Goal: Task Accomplishment & Management: Use online tool/utility

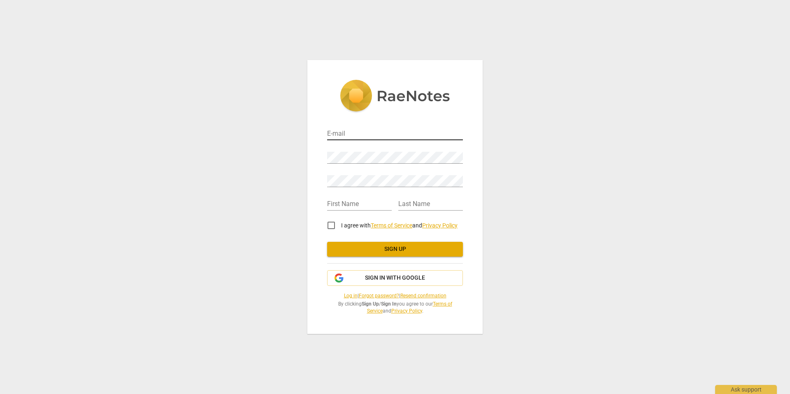
click at [343, 133] on input "email" at bounding box center [395, 134] width 136 height 12
type input "admin@craftcoachinganddevelopment.com"
type input "Kimberly"
type input "Lobo"
click at [334, 226] on input "I agree with Terms of Service and Privacy Policy" at bounding box center [331, 226] width 20 height 20
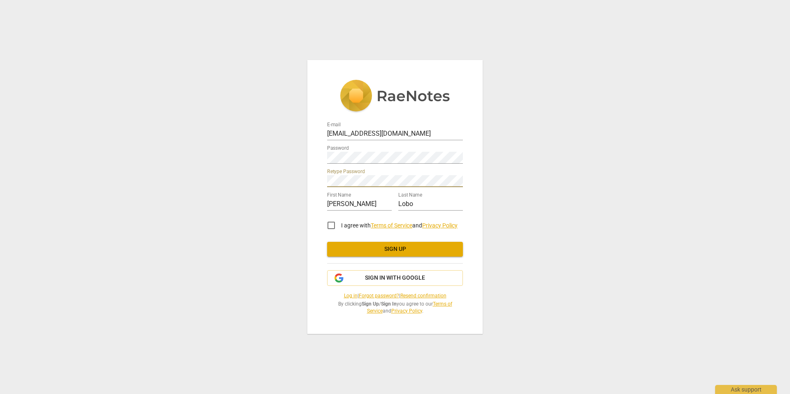
checkbox input "true"
click at [387, 248] on span "Sign up" at bounding box center [395, 249] width 123 height 8
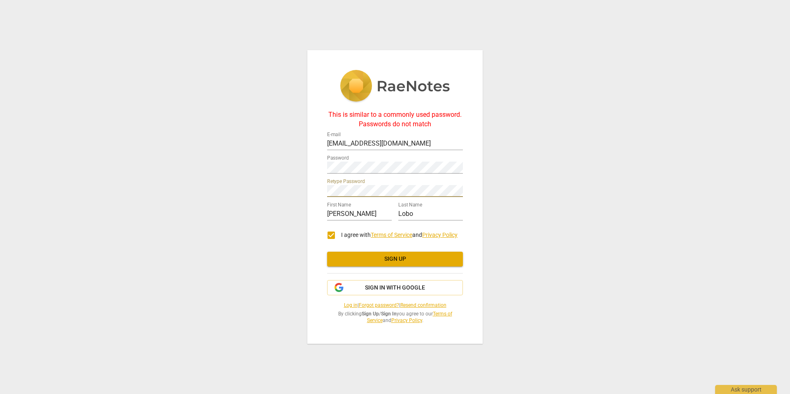
click at [312, 190] on div "This is similar to a commonly used password. Passwords do not match E-mail admi…" at bounding box center [394, 196] width 175 height 293
click at [404, 261] on span "Sign up" at bounding box center [395, 259] width 123 height 8
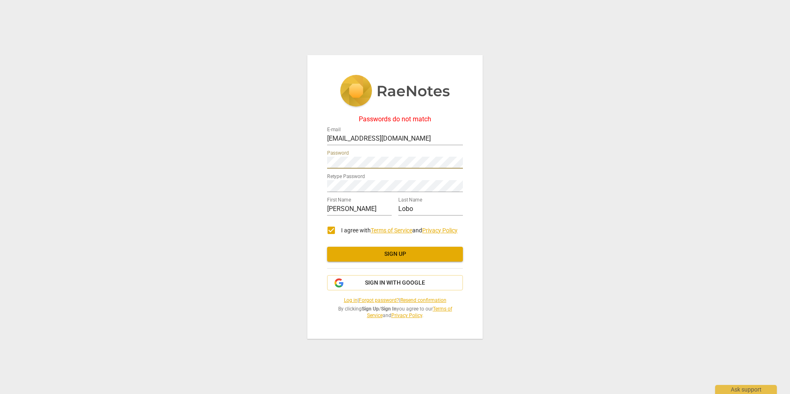
click at [300, 159] on div "Passwords do not match E-mail admin@craftcoachinganddevelopment.com Password Re…" at bounding box center [395, 197] width 790 height 394
click at [398, 252] on span "Sign up" at bounding box center [395, 254] width 123 height 8
click at [392, 253] on span "Sign up" at bounding box center [395, 254] width 123 height 8
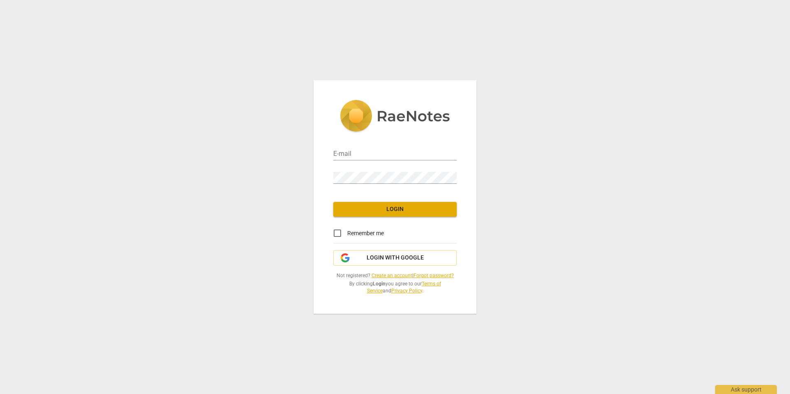
type input "[EMAIL_ADDRESS][DOMAIN_NAME]"
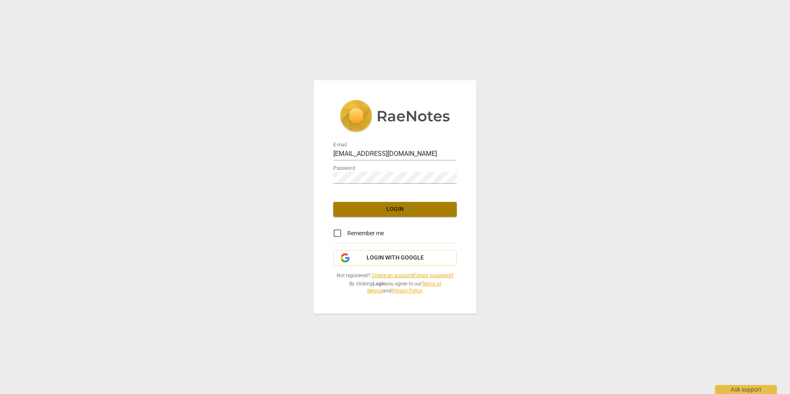
click at [385, 212] on span "Login" at bounding box center [395, 209] width 110 height 8
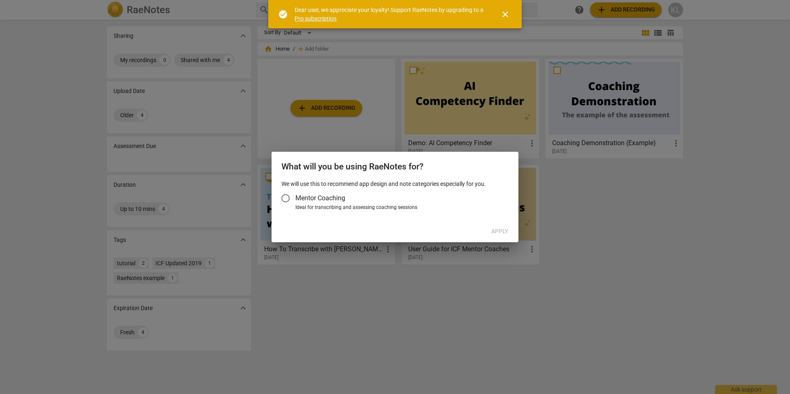
click at [287, 198] on input "Mentor Coaching" at bounding box center [286, 199] width 20 height 20
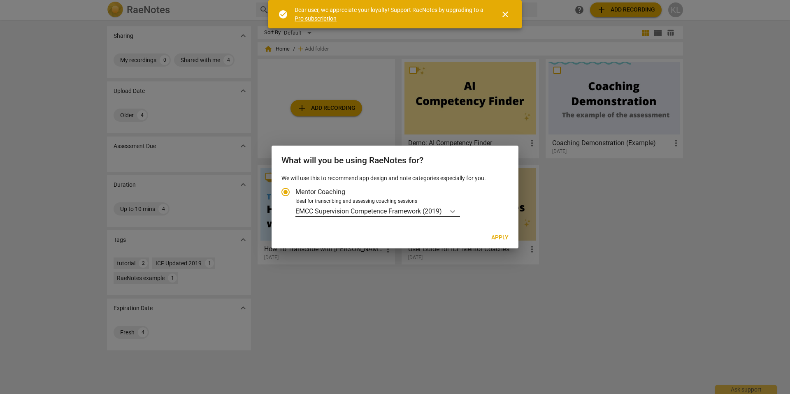
click at [449, 214] on div "Account type" at bounding box center [452, 211] width 15 height 12
click at [0, 0] on input "Ideal for transcribing and assessing coaching sessions EMCC Supervision Compete…" at bounding box center [0, 0] width 0 height 0
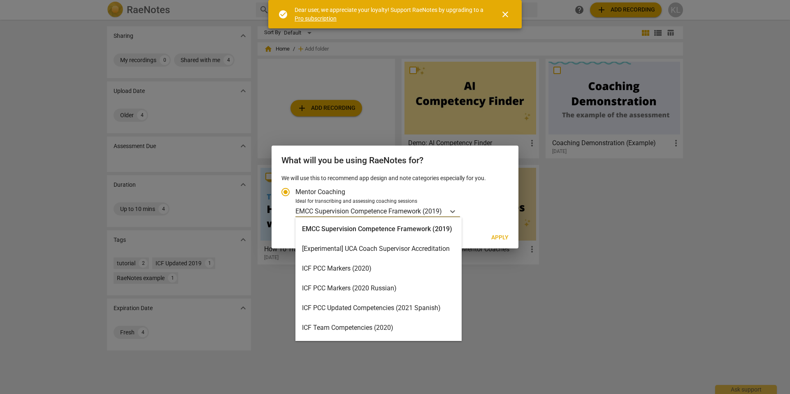
click at [402, 270] on div "ICF PCC Markers (2020)" at bounding box center [379, 269] width 166 height 20
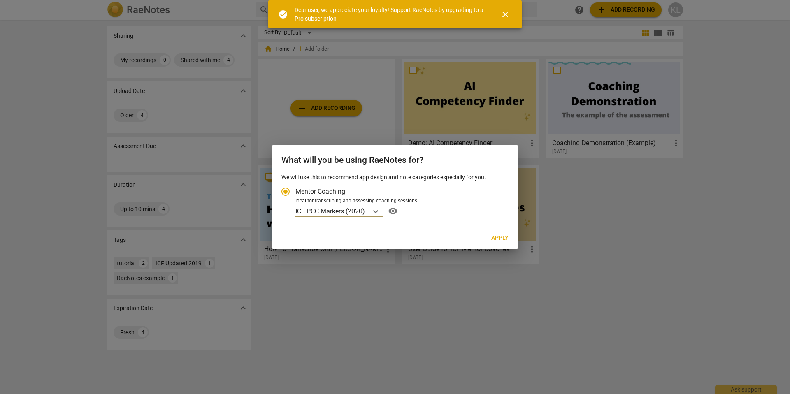
click at [498, 235] on span "Apply" at bounding box center [499, 238] width 17 height 8
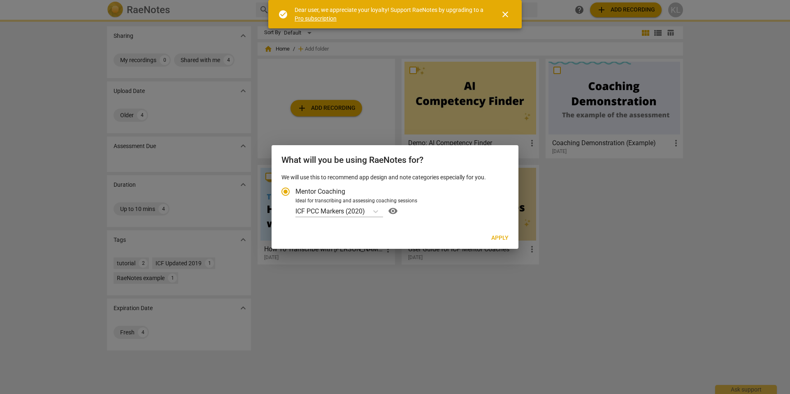
radio input "false"
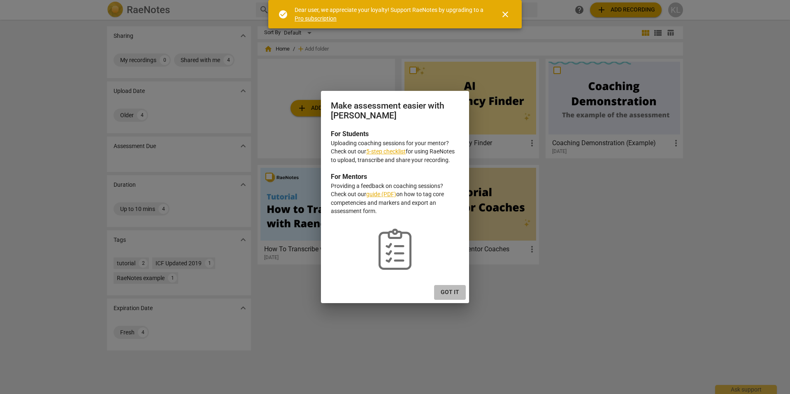
click at [454, 291] on span "Got it" at bounding box center [450, 293] width 19 height 8
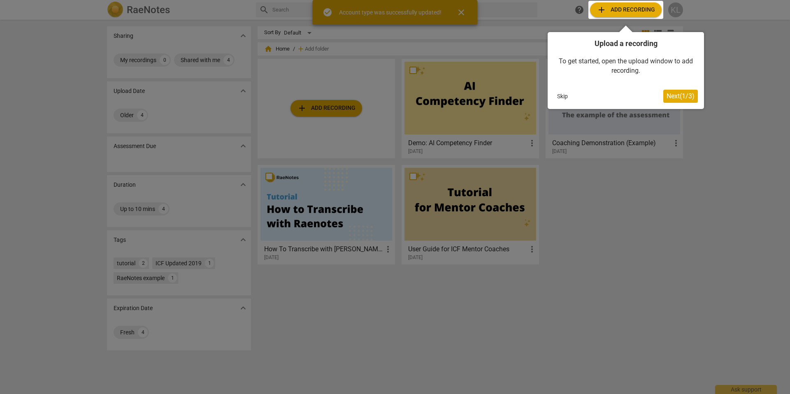
click at [617, 7] on div at bounding box center [626, 10] width 75 height 18
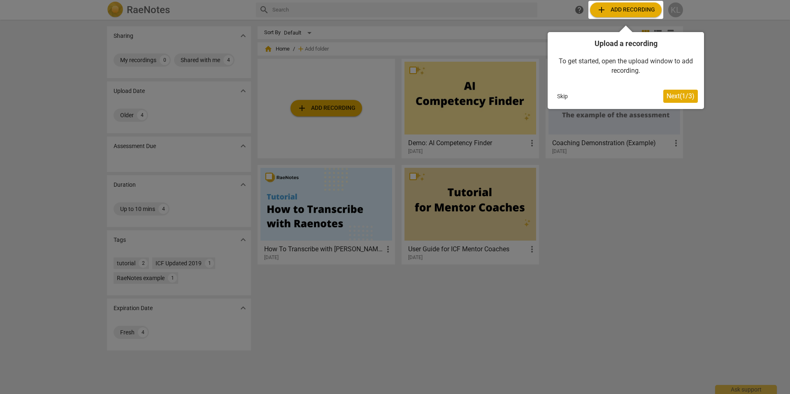
click at [617, 8] on div at bounding box center [626, 10] width 75 height 18
click at [676, 96] on span "Next ( 1 / 3 )" at bounding box center [681, 96] width 28 height 8
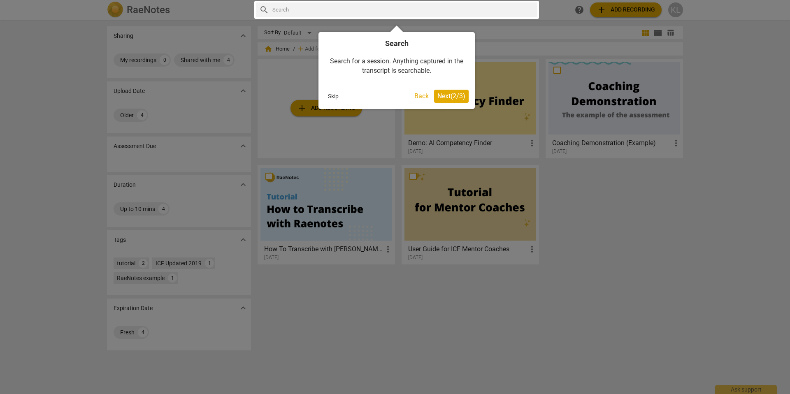
click at [459, 96] on span "Next ( 2 / 3 )" at bounding box center [452, 96] width 28 height 8
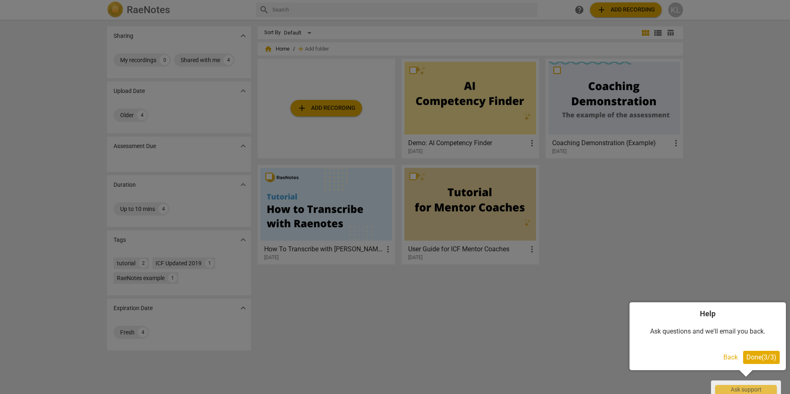
click at [759, 356] on span "Done ( 3 / 3 )" at bounding box center [762, 358] width 30 height 8
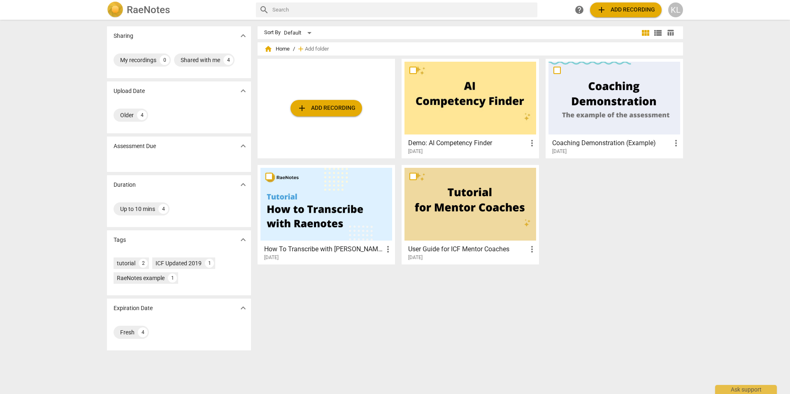
click at [643, 12] on span "add Add recording" at bounding box center [626, 10] width 58 height 10
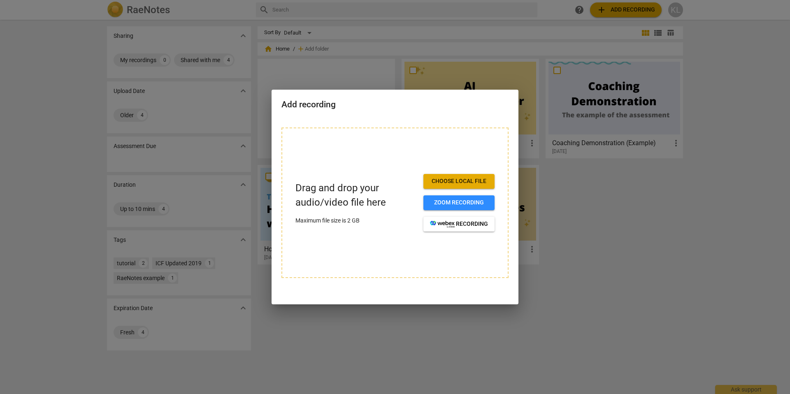
click at [463, 186] on button "Choose local file" at bounding box center [459, 181] width 71 height 15
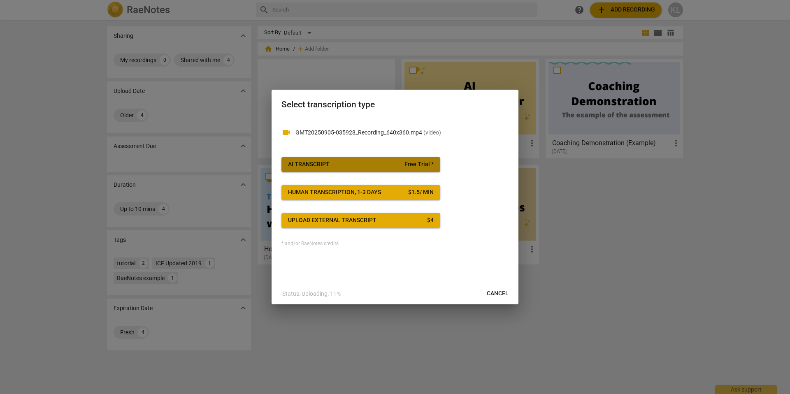
click at [376, 165] on span "AI Transcript Free Trial *" at bounding box center [361, 165] width 146 height 8
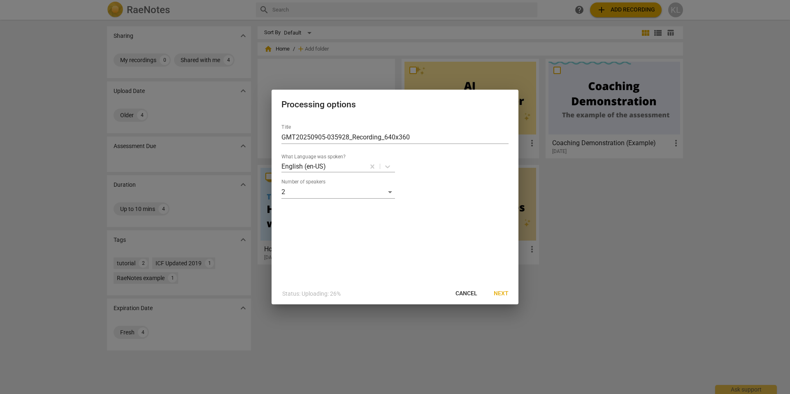
click at [507, 292] on span "Next" at bounding box center [501, 294] width 15 height 8
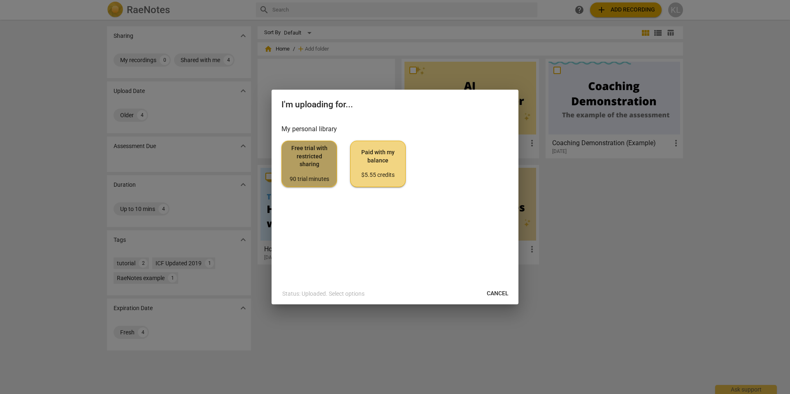
click at [296, 171] on span "Free trial with restricted sharing 90 trial minutes" at bounding box center [310, 163] width 42 height 39
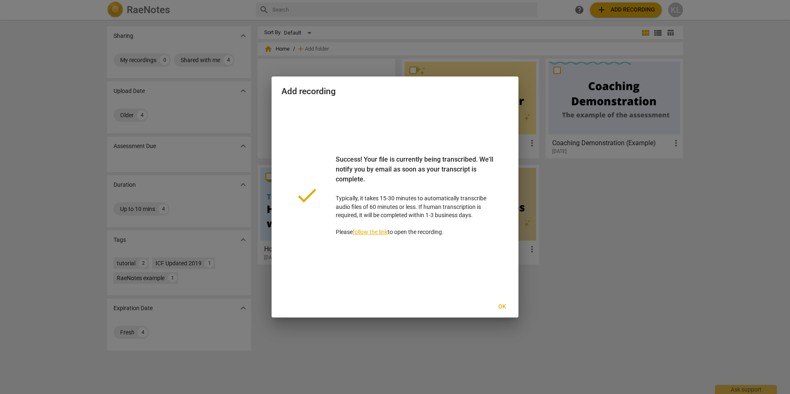
click at [374, 232] on link "follow the link" at bounding box center [370, 232] width 35 height 7
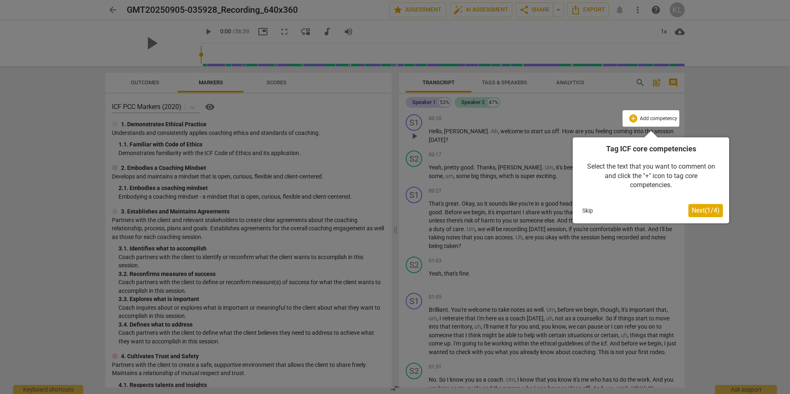
click at [707, 211] on span "Next ( 1 / 4 )" at bounding box center [706, 211] width 28 height 8
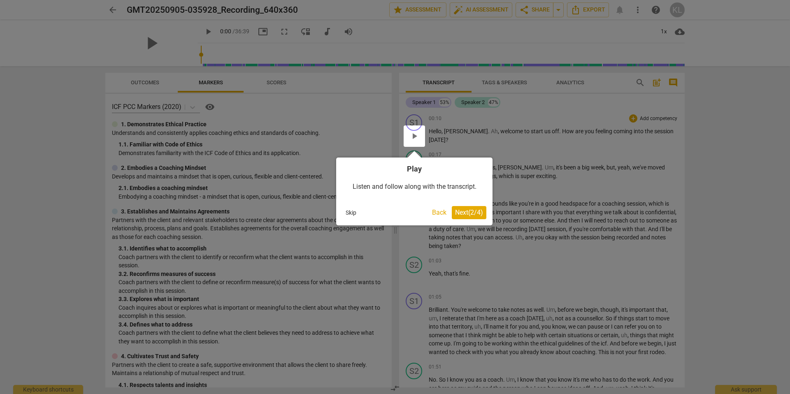
click at [455, 213] on span "Next ( 2 / 4 )" at bounding box center [469, 213] width 28 height 8
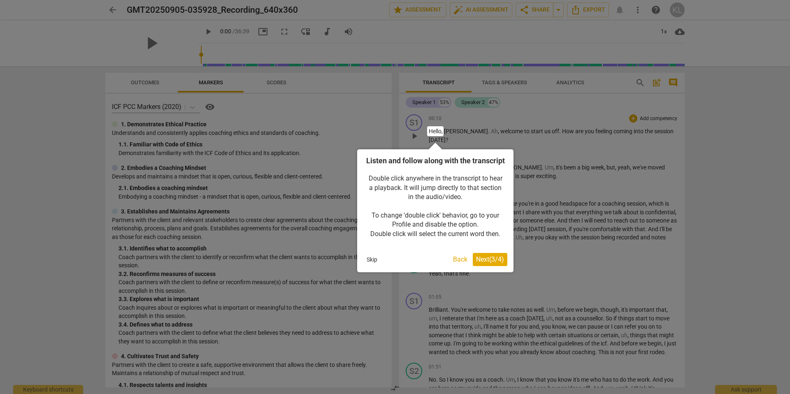
click at [487, 263] on span "Next ( 3 / 4 )" at bounding box center [490, 260] width 28 height 8
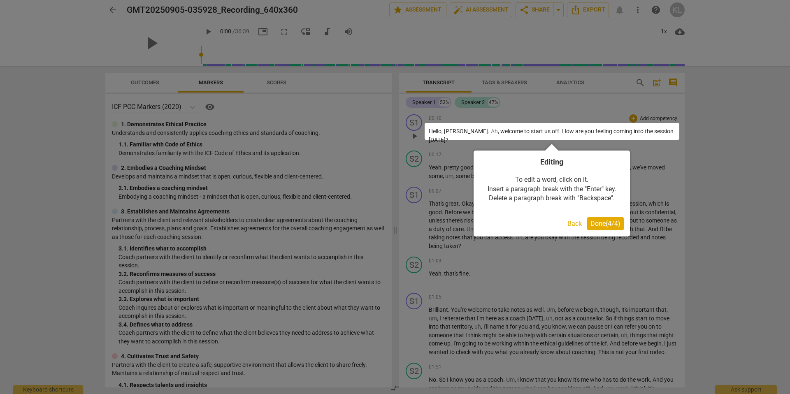
click at [624, 223] on div "Editing To edit a word, click on it. Insert a paragraph break with the "Enter" …" at bounding box center [552, 194] width 156 height 86
click at [616, 226] on span "Done ( 4 / 4 )" at bounding box center [606, 224] width 30 height 8
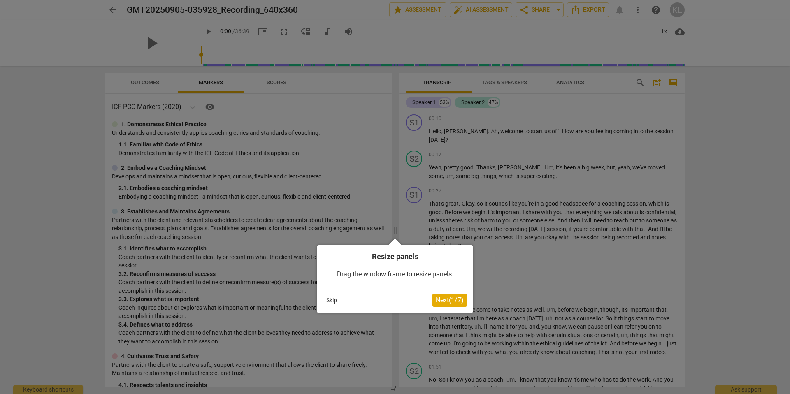
click at [454, 300] on span "Next ( 1 / 7 )" at bounding box center [450, 300] width 28 height 8
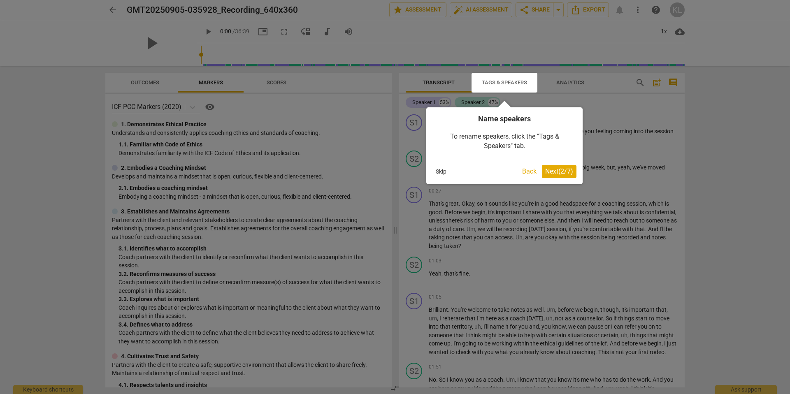
click at [560, 171] on span "Next ( 2 / 7 )" at bounding box center [559, 172] width 28 height 8
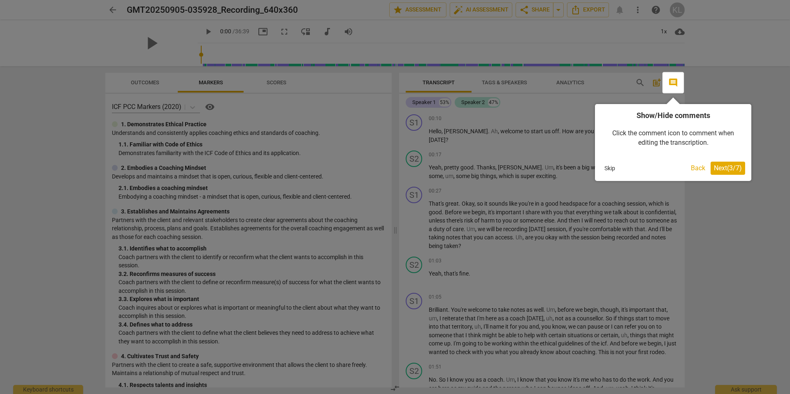
click at [728, 169] on span "Next ( 3 / 7 )" at bounding box center [728, 168] width 28 height 8
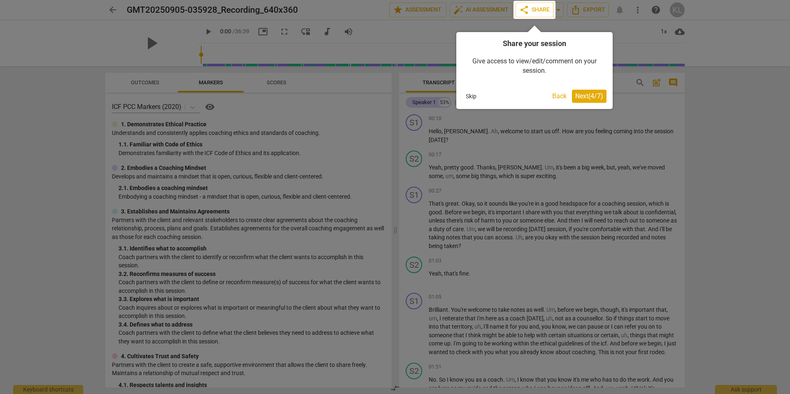
click at [590, 97] on span "Next ( 4 / 7 )" at bounding box center [589, 96] width 28 height 8
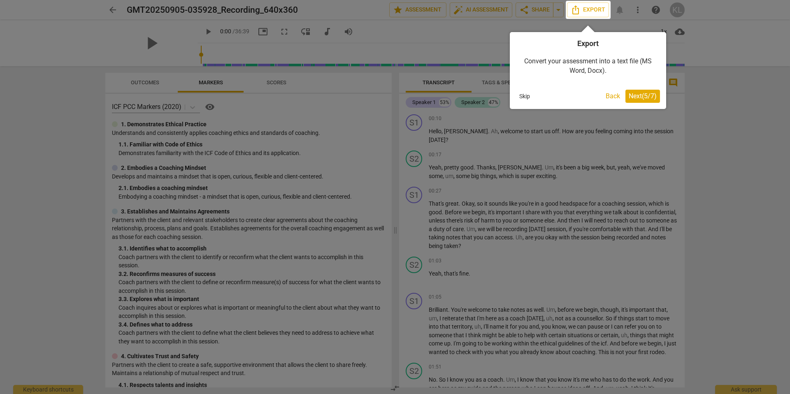
click at [643, 96] on span "Next ( 5 / 7 )" at bounding box center [643, 96] width 28 height 8
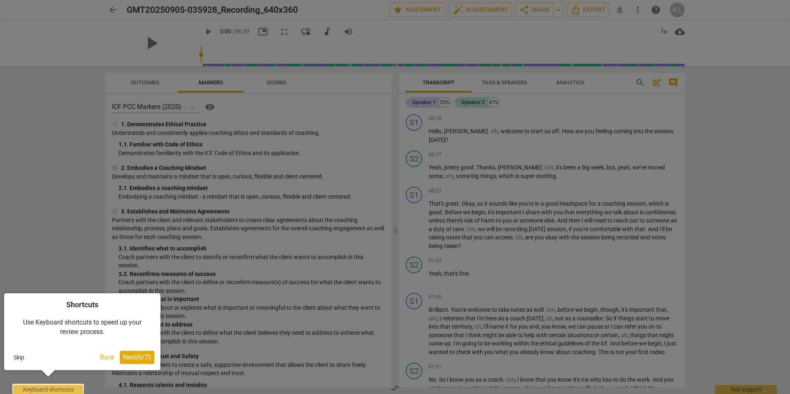
click at [141, 357] on span "Next ( 6 / 7 )" at bounding box center [137, 358] width 28 height 8
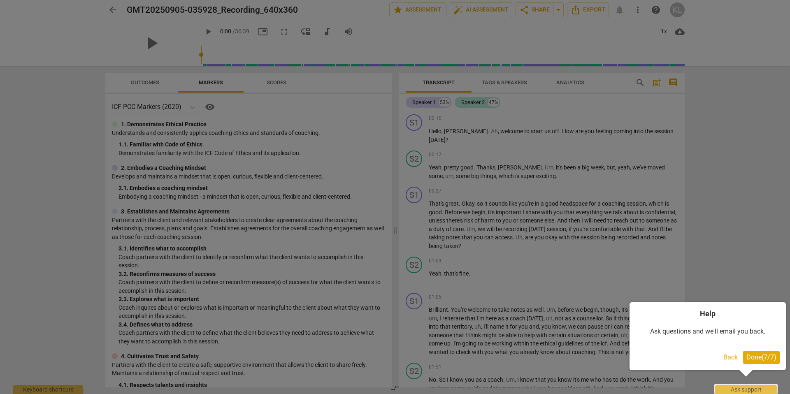
click at [765, 358] on span "Done ( 7 / 7 )" at bounding box center [762, 358] width 30 height 8
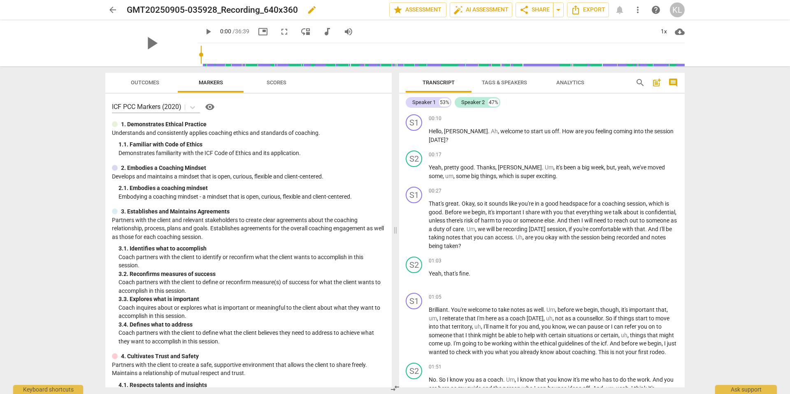
click at [317, 11] on span "edit" at bounding box center [312, 10] width 10 height 10
drag, startPoint x: 307, startPoint y: 6, endPoint x: 129, endPoint y: -3, distance: 178.0
click at [129, 0] on html "arrow_back GMT20250905-035928_Recording_640x360 done clear star Assessment auto…" at bounding box center [395, 0] width 790 height 0
type input "[PERSON_NAME] and [PERSON_NAME] Recorded Session [DATE]"
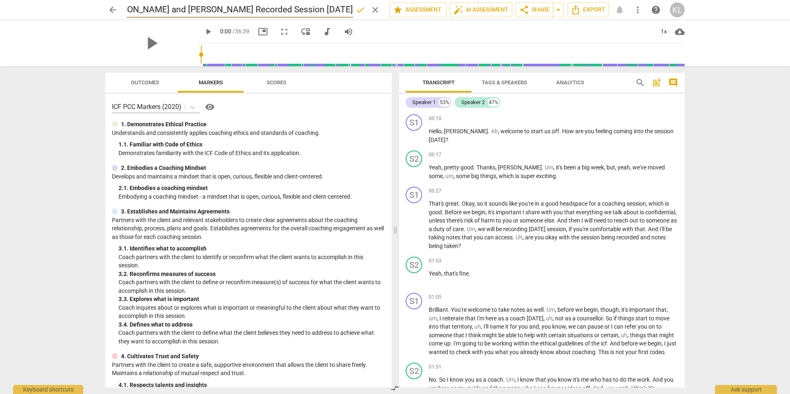
scroll to position [0, 0]
click at [356, 10] on span "done" at bounding box center [361, 10] width 10 height 10
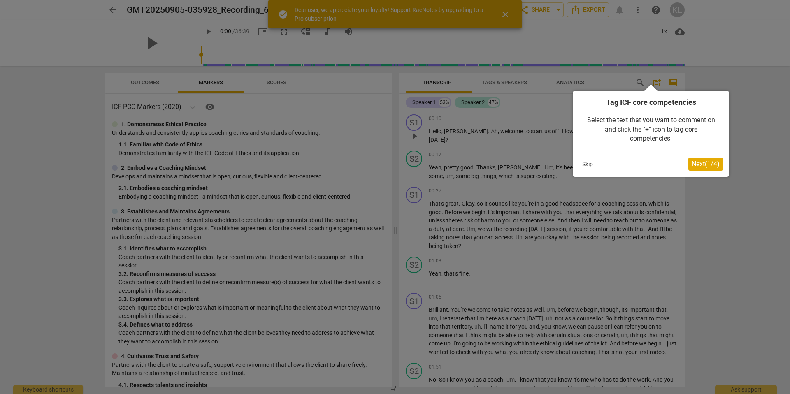
click at [703, 164] on span "Next ( 1 / 4 )" at bounding box center [706, 164] width 28 height 8
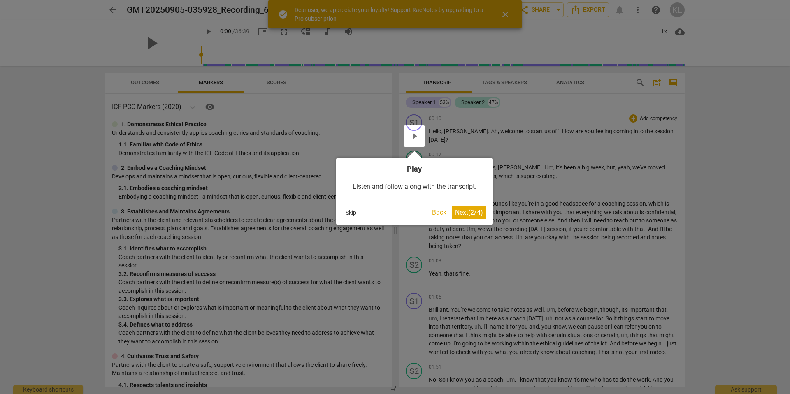
click at [477, 214] on span "Next ( 2 / 4 )" at bounding box center [469, 213] width 28 height 8
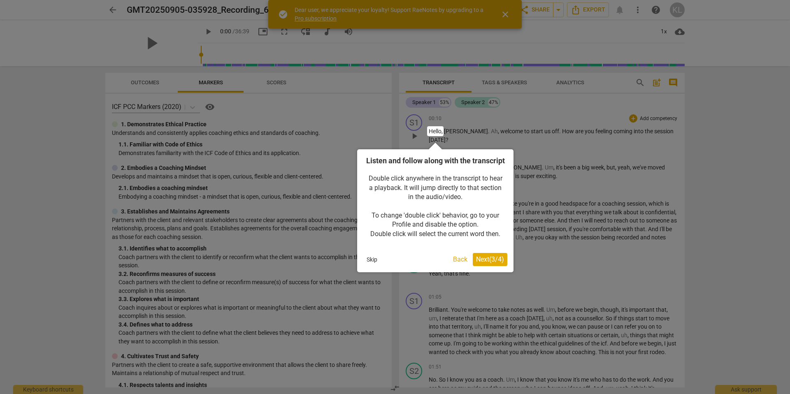
click at [489, 263] on span "Next ( 3 / 4 )" at bounding box center [490, 260] width 28 height 8
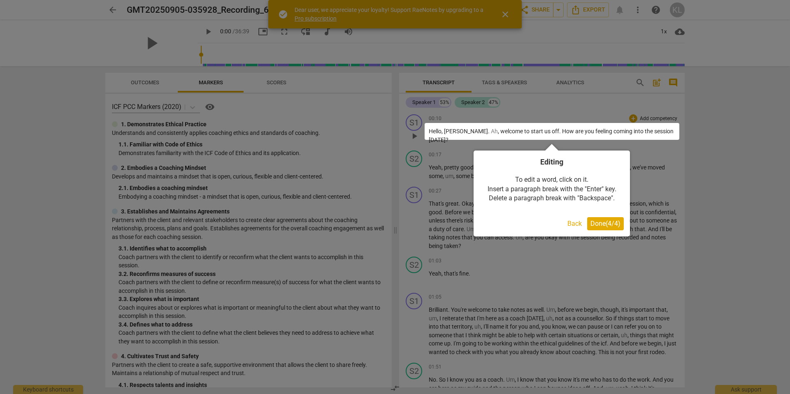
click at [604, 222] on span "Done ( 4 / 4 )" at bounding box center [606, 224] width 30 height 8
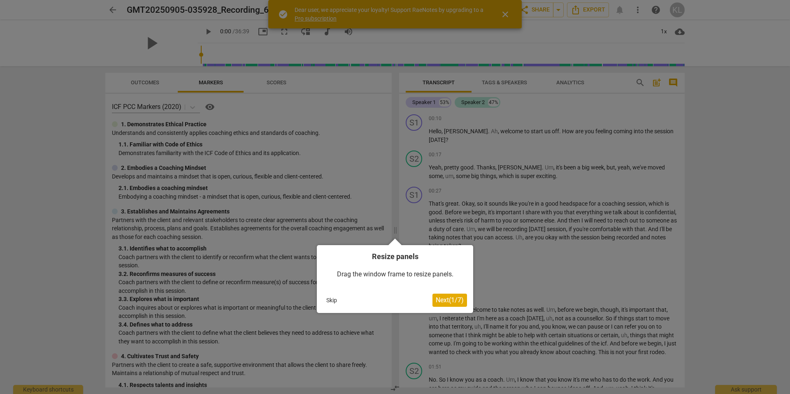
click at [457, 302] on span "Next ( 1 / 7 )" at bounding box center [450, 300] width 28 height 8
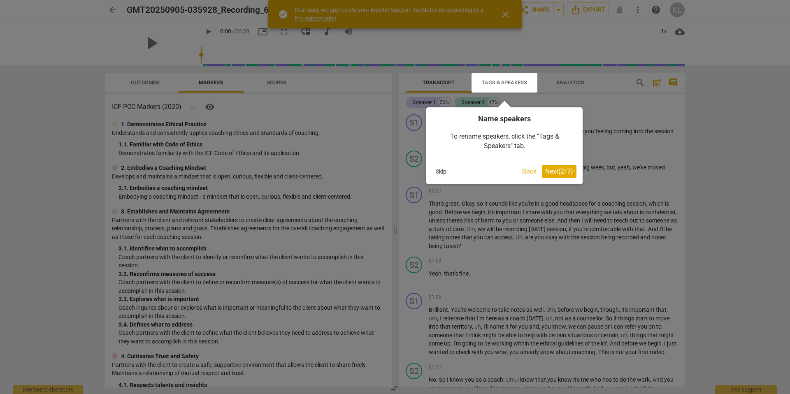
click at [556, 170] on span "Next ( 2 / 7 )" at bounding box center [559, 172] width 28 height 8
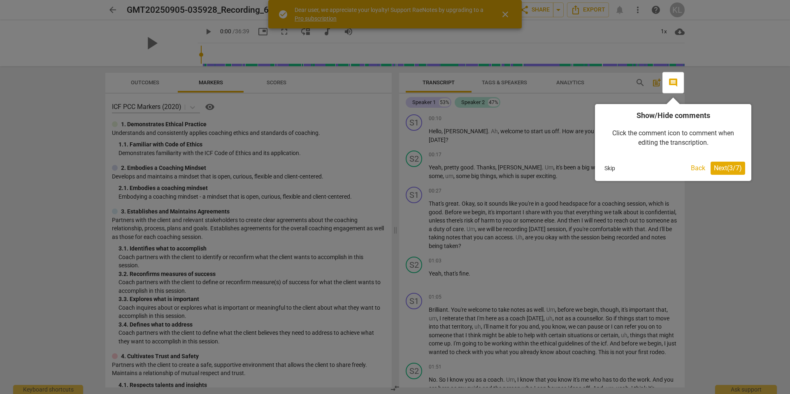
click at [733, 166] on span "Next ( 3 / 7 )" at bounding box center [728, 168] width 28 height 8
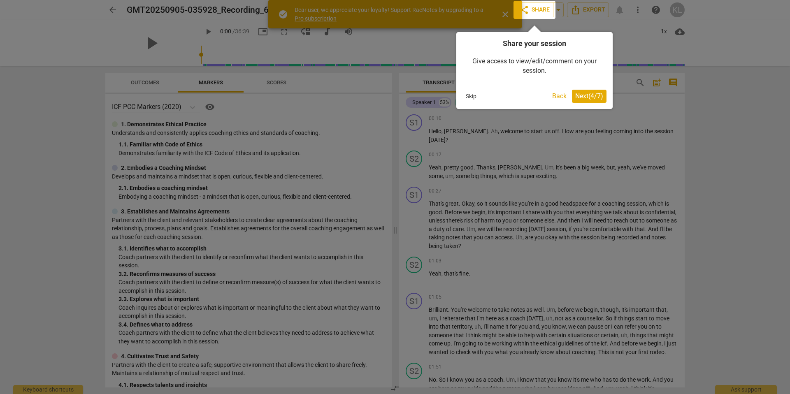
click at [587, 94] on span "Next ( 4 / 7 )" at bounding box center [589, 96] width 28 height 8
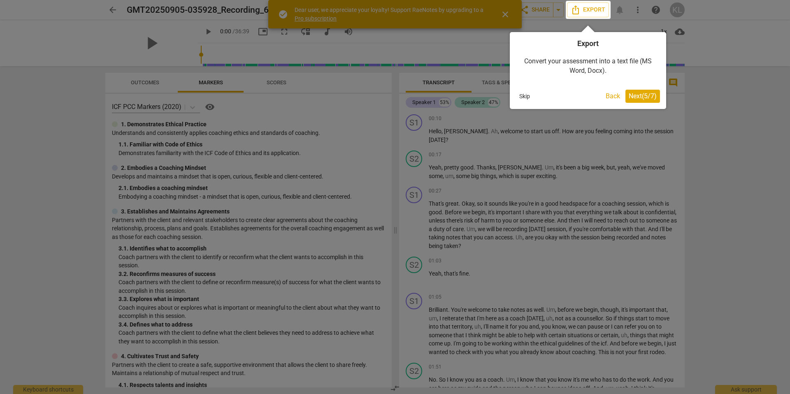
click at [638, 91] on button "Next ( 5 / 7 )" at bounding box center [643, 96] width 35 height 13
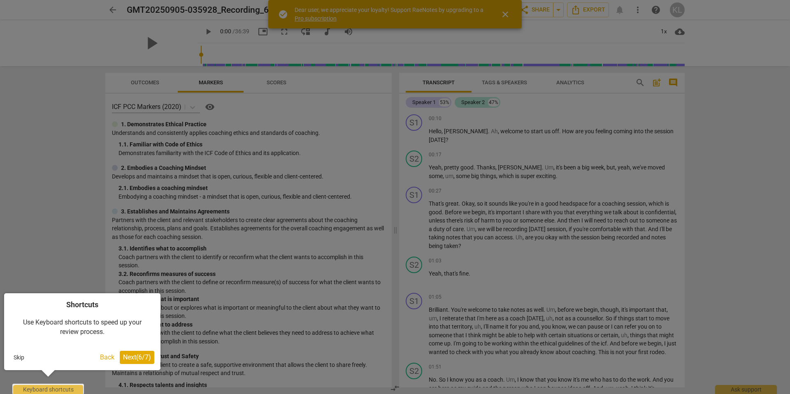
click at [503, 78] on div at bounding box center [395, 197] width 790 height 394
click at [129, 359] on span "Next ( 6 / 7 )" at bounding box center [137, 358] width 28 height 8
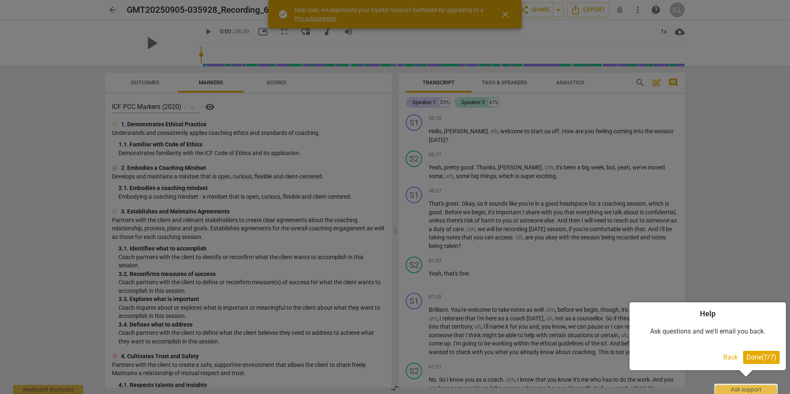
click at [758, 355] on span "Done ( 7 / 7 )" at bounding box center [762, 358] width 30 height 8
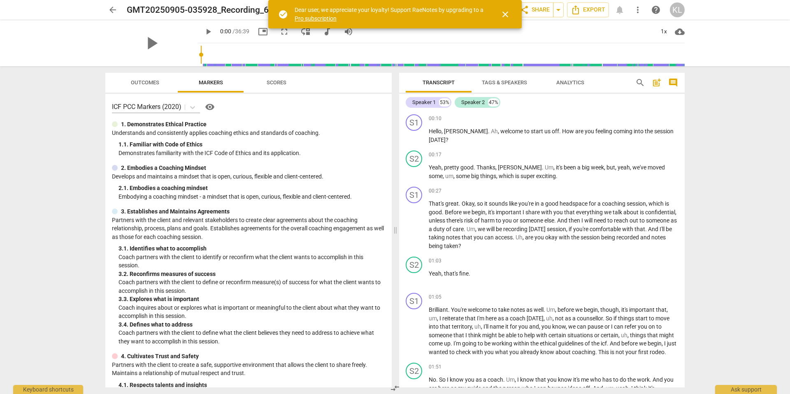
click at [501, 81] on span "Tags & Speakers" at bounding box center [504, 82] width 45 height 6
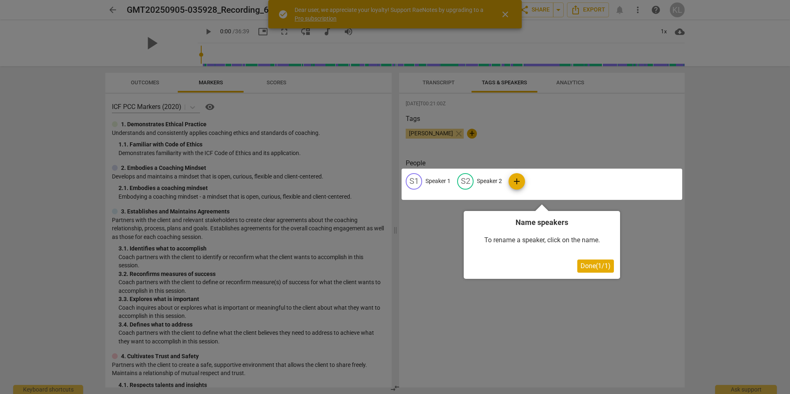
click at [454, 135] on div at bounding box center [395, 197] width 790 height 394
click at [589, 267] on span "Done ( 1 / 1 )" at bounding box center [596, 266] width 30 height 8
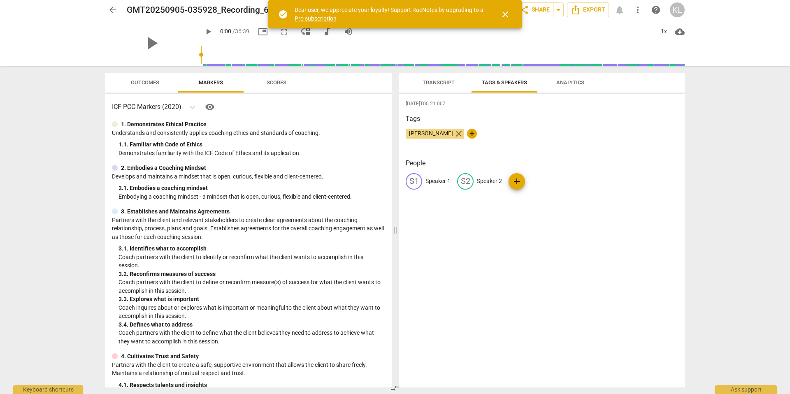
click at [454, 135] on span "close" at bounding box center [459, 134] width 10 height 10
click at [438, 181] on p "Speaker 1" at bounding box center [438, 181] width 25 height 9
type input "[PERSON_NAME]"
click at [533, 181] on p "Speaker 2" at bounding box center [543, 181] width 25 height 9
type input "[PERSON_NAME]"
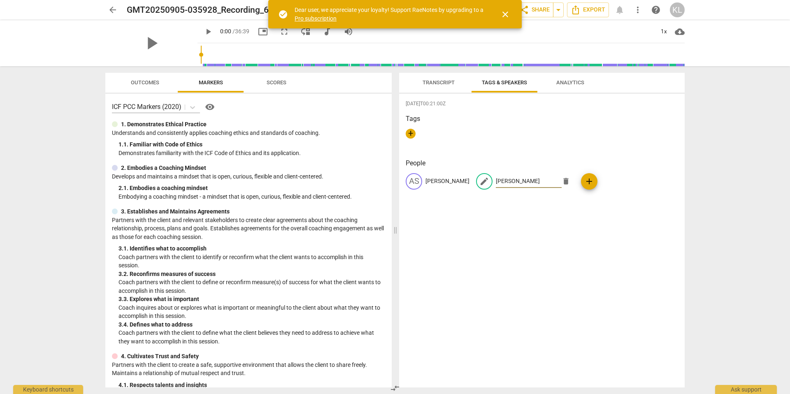
click at [528, 251] on div "2025-09-08T00:21:00Z Tags + People AS Ami Summers edit Emma Bowdler delete add" at bounding box center [542, 241] width 286 height 294
click at [448, 84] on span "Transcript" at bounding box center [439, 82] width 32 height 6
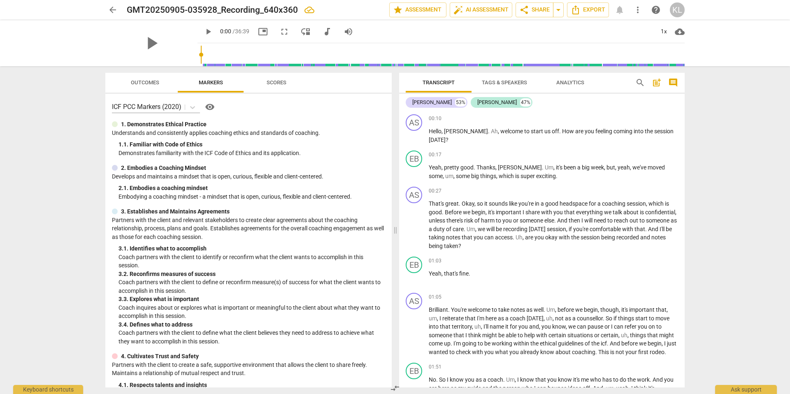
click at [571, 86] on span "Analytics" at bounding box center [571, 82] width 48 height 11
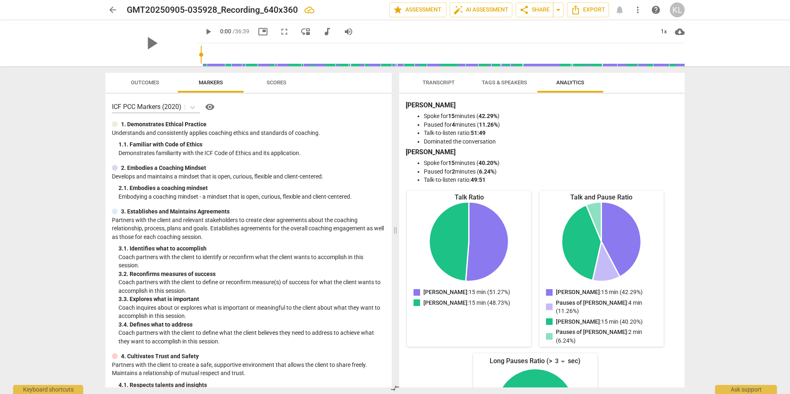
click at [723, 225] on div "arrow_back GMT20250905-035928_Recording_640x360 edit star Assessment auto_fix_h…" at bounding box center [395, 197] width 790 height 394
click at [285, 84] on span "Scores" at bounding box center [277, 82] width 20 height 6
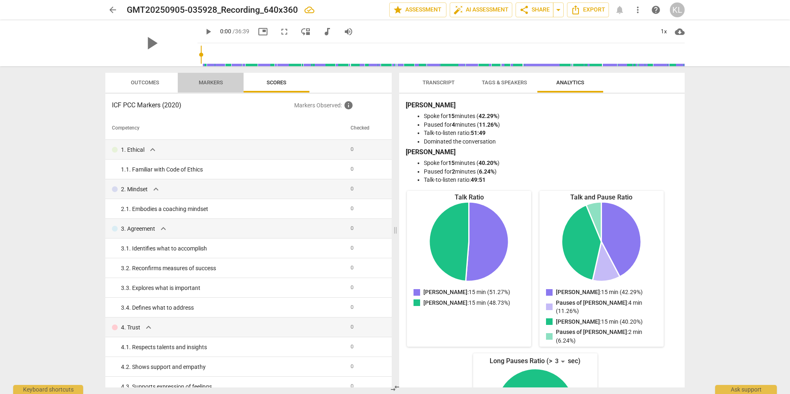
click at [210, 84] on span "Markers" at bounding box center [211, 82] width 24 height 6
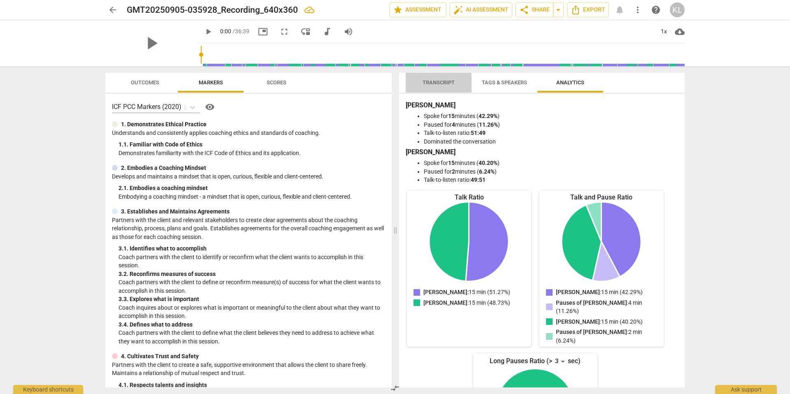
click at [451, 81] on span "Transcript" at bounding box center [439, 82] width 32 height 6
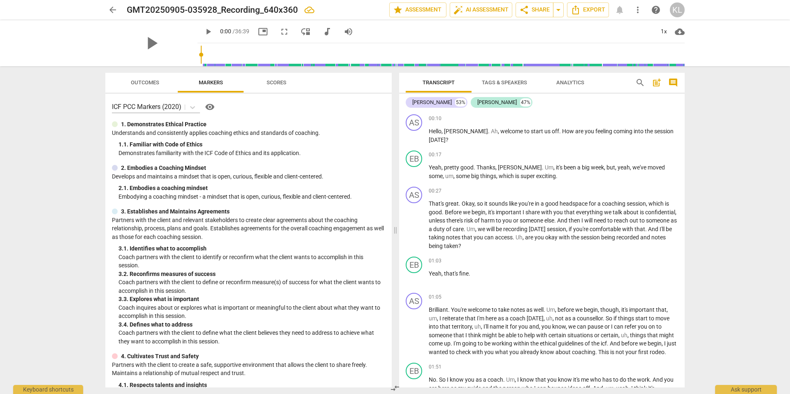
click at [199, 123] on p "1. Demonstrates Ethical Practice" at bounding box center [164, 124] width 86 height 9
click at [212, 108] on span "visibility" at bounding box center [210, 107] width 10 height 10
click at [166, 106] on p "ICF PCC Markers (2020)" at bounding box center [147, 106] width 70 height 9
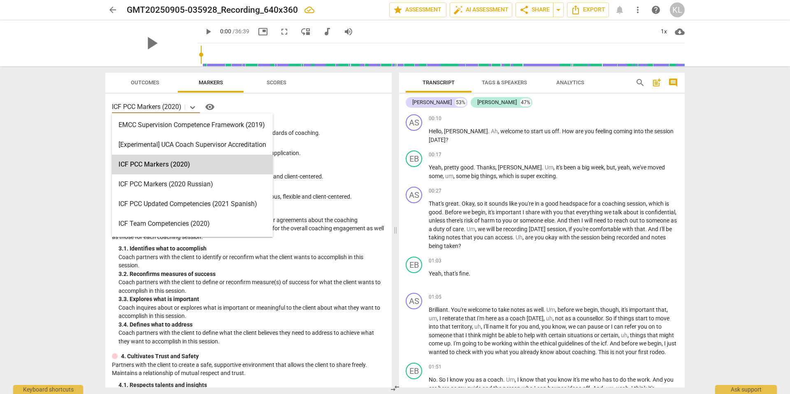
click at [224, 169] on div "ICF PCC Markers (2020)" at bounding box center [192, 165] width 161 height 20
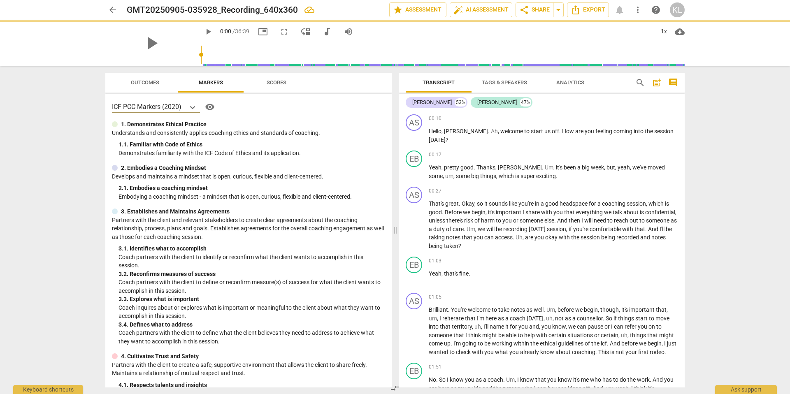
click at [157, 85] on span "Outcomes" at bounding box center [145, 82] width 28 height 6
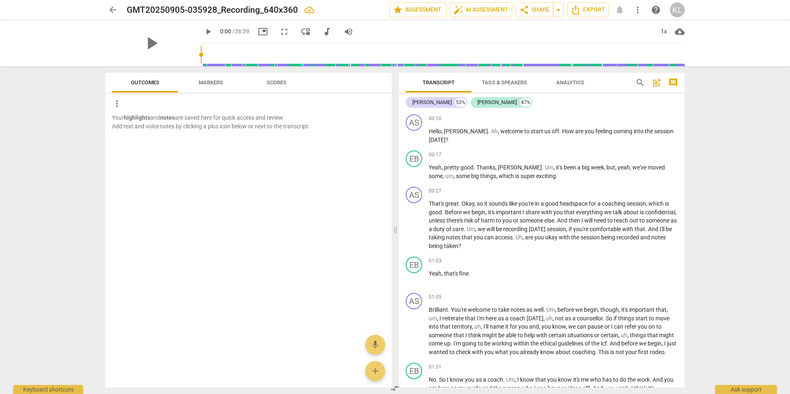
click at [216, 84] on span "Markers" at bounding box center [211, 82] width 24 height 6
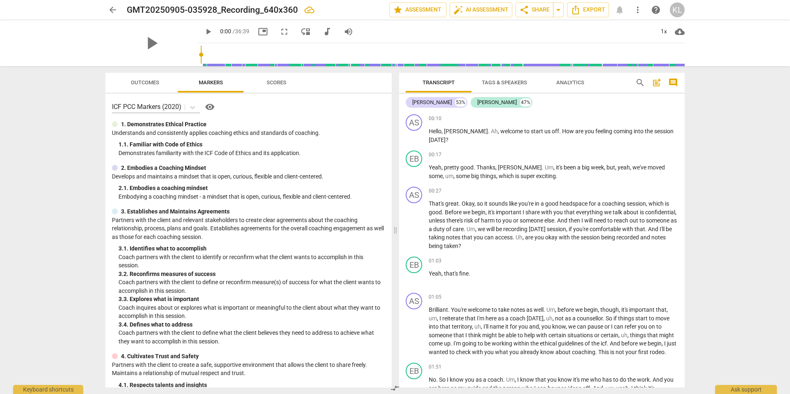
click at [272, 84] on span "Scores" at bounding box center [277, 82] width 20 height 6
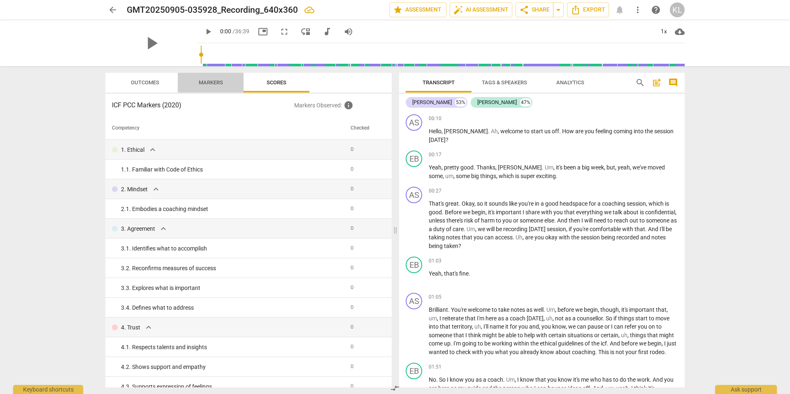
click at [218, 84] on span "Markers" at bounding box center [211, 82] width 24 height 6
